Goal: Task Accomplishment & Management: Complete application form

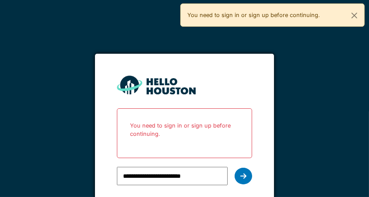
click at [246, 177] on icon at bounding box center [243, 176] width 6 height 7
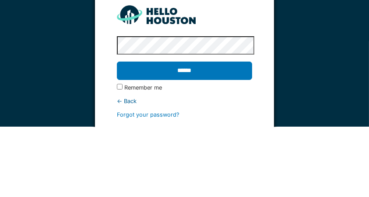
click at [223, 143] on input "******" at bounding box center [184, 141] width 135 height 18
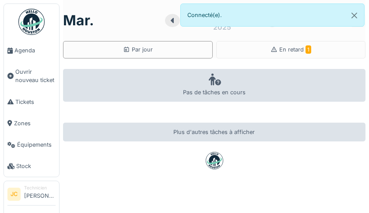
click at [40, 77] on span "Ouvrir nouveau ticket" at bounding box center [35, 76] width 40 height 17
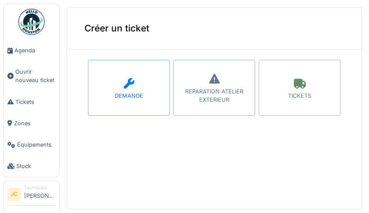
click at [305, 80] on div "TICKETS" at bounding box center [300, 88] width 82 height 56
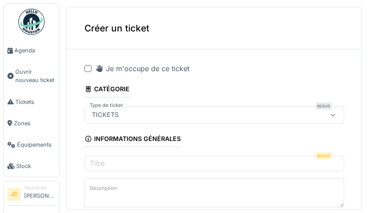
click at [85, 68] on div at bounding box center [87, 68] width 7 height 7
click at [245, 166] on input "Titre" at bounding box center [213, 165] width 259 height 18
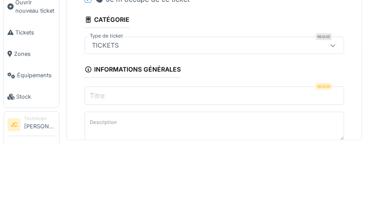
scroll to position [1, 0]
